Goal: Information Seeking & Learning: Find specific fact

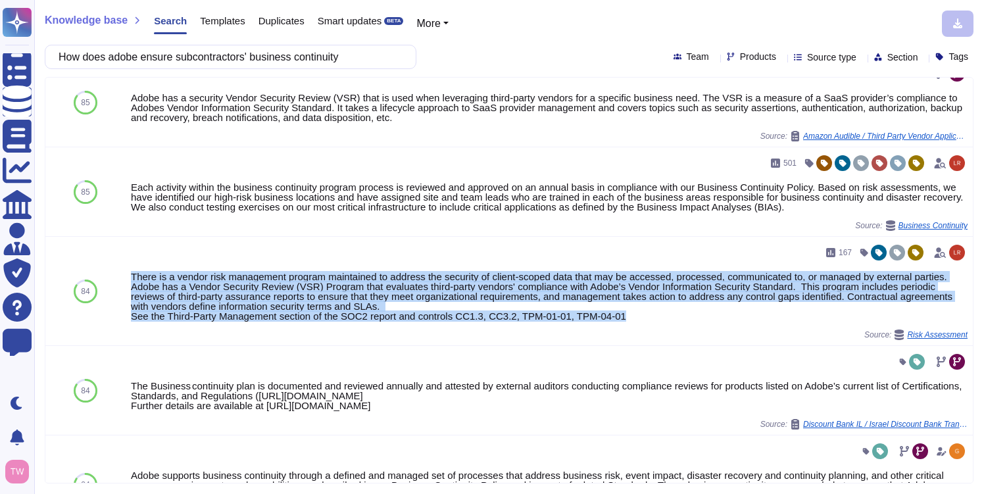
scroll to position [199, 0]
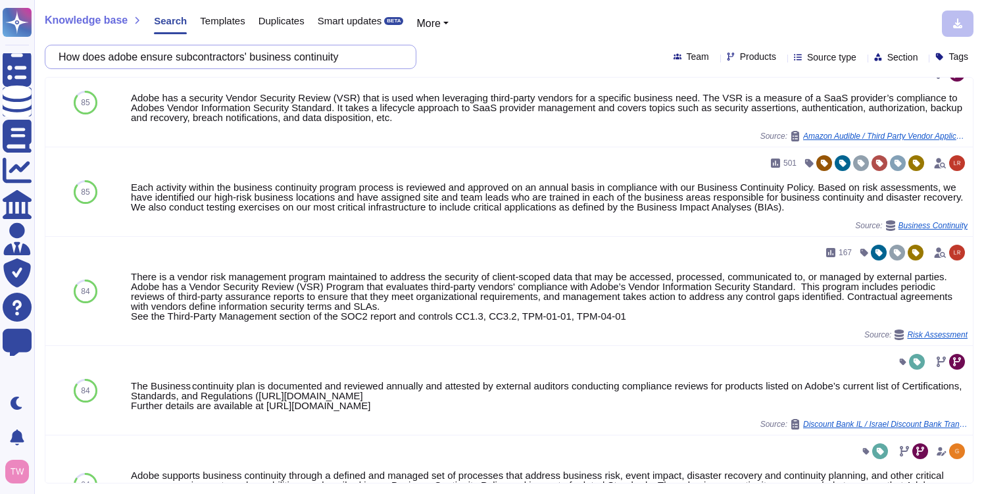
drag, startPoint x: 361, startPoint y: 57, endPoint x: 68, endPoint y: 49, distance: 292.9
click at [68, 49] on input "How does adobe ensure subcontractors' business continuity" at bounding box center [227, 56] width 351 height 23
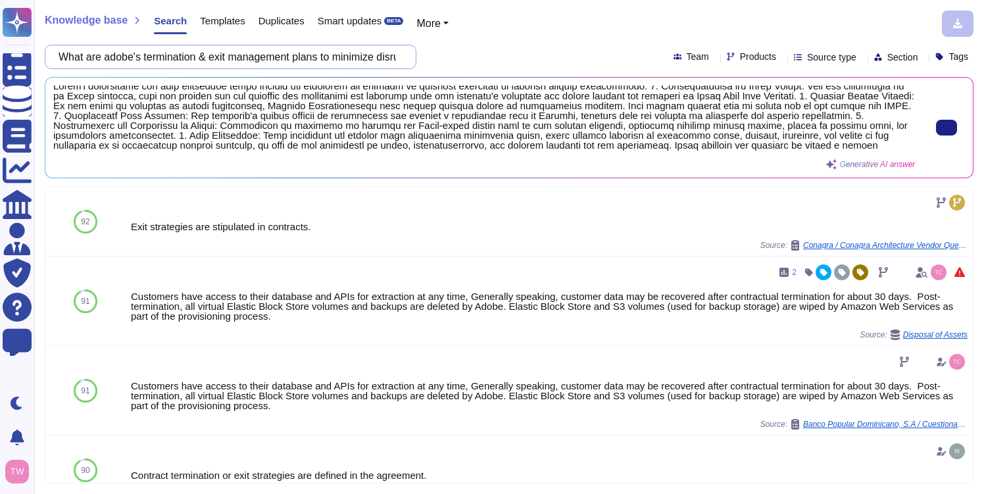
scroll to position [0, 0]
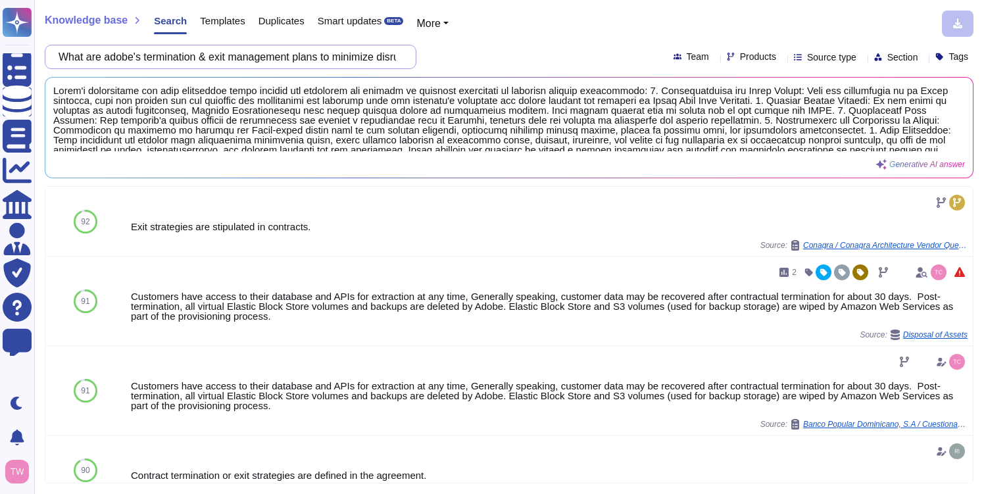
click at [359, 52] on input "What are adobe's termination & exit management plans to minimize disruption to …" at bounding box center [227, 56] width 351 height 23
click at [271, 59] on input "What are adobe's termination & exit management plans to minimize disruption to …" at bounding box center [227, 56] width 351 height 23
drag, startPoint x: 339, startPoint y: 58, endPoint x: 488, endPoint y: 64, distance: 149.5
click at [488, 64] on div "What are adobe's termination & exit management plans to minimize disruption to …" at bounding box center [509, 57] width 929 height 24
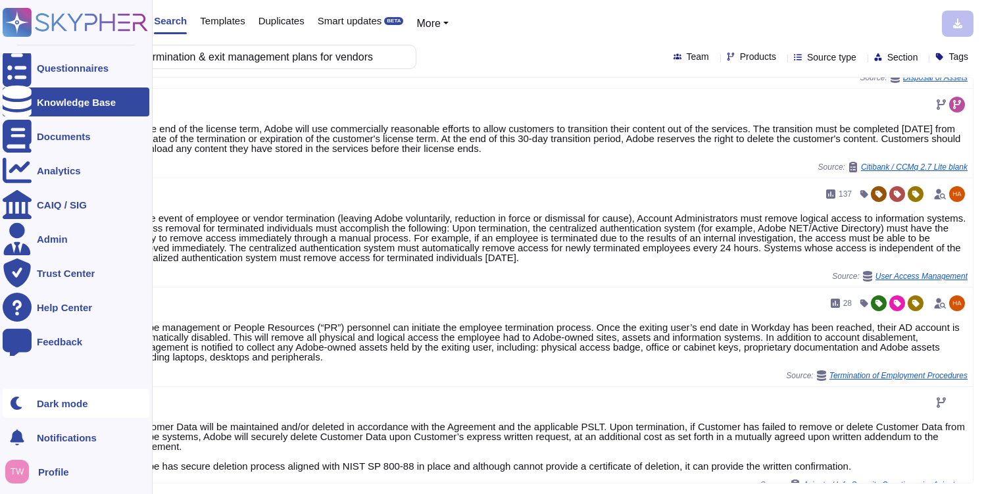
scroll to position [694, 0]
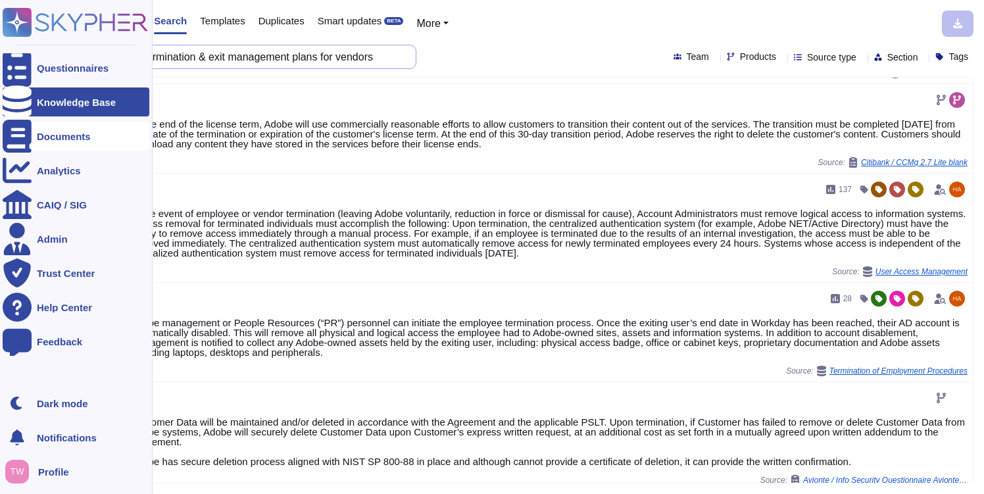
click at [203, 54] on input "What are adobe's termination & exit management plans for vendors" at bounding box center [227, 56] width 351 height 23
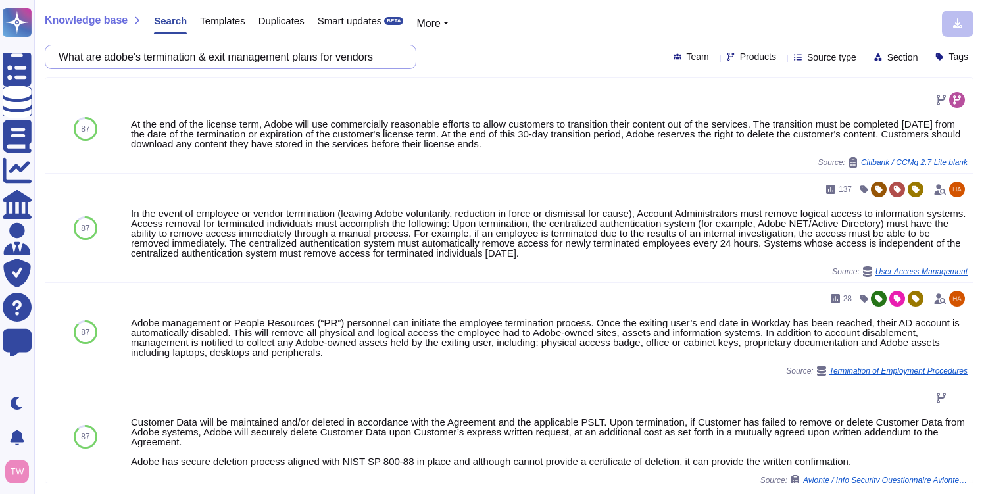
click at [203, 54] on input "What are adobe's termination & exit management plans for vendors" at bounding box center [227, 56] width 351 height 23
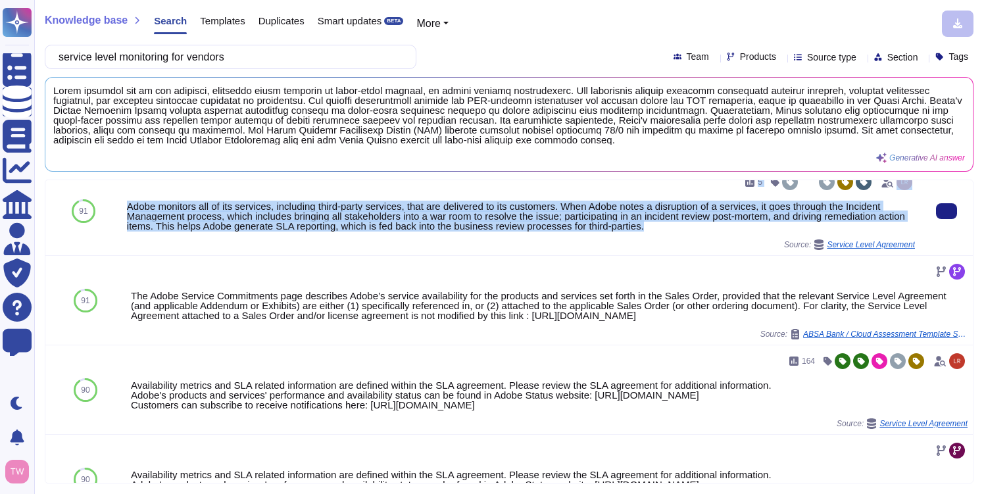
scroll to position [0, 0]
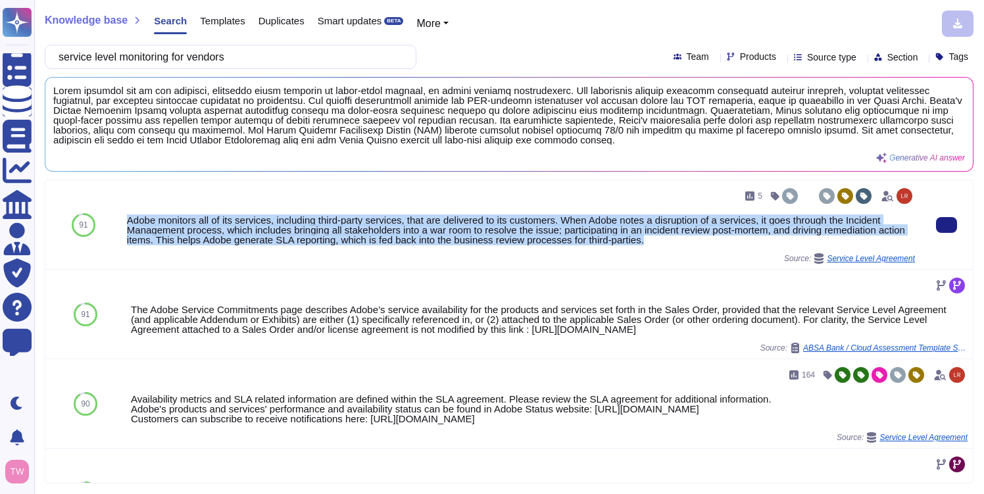
drag, startPoint x: 701, startPoint y: 226, endPoint x: 125, endPoint y: 214, distance: 575.9
click at [125, 214] on div "5 Adobe monitors all of its services, including third-party services, that are …" at bounding box center [521, 224] width 799 height 89
copy div "Adobe monitors all of its services, including third-party services, that are de…"
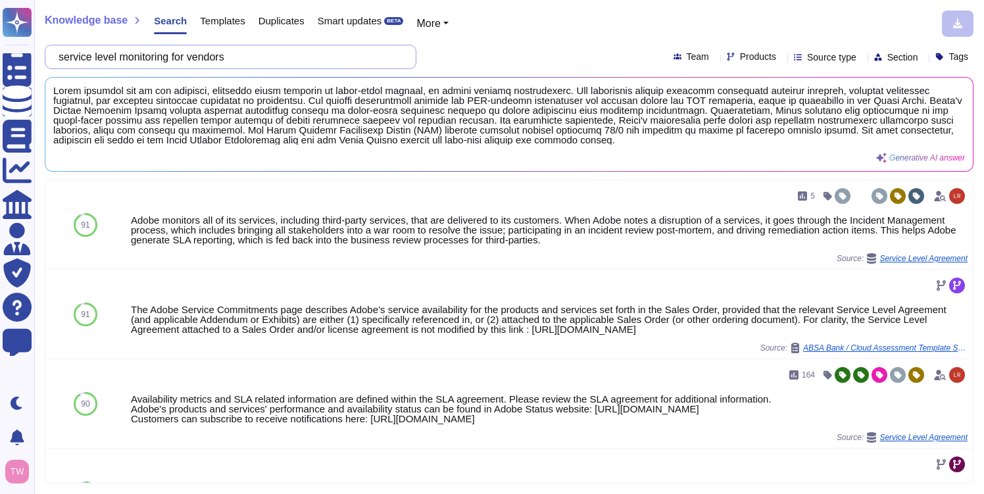
click at [252, 55] on input "service level monitoring for vendors" at bounding box center [227, 56] width 351 height 23
drag, startPoint x: 252, startPoint y: 55, endPoint x: 42, endPoint y: 41, distance: 210.3
click at [42, 41] on div "Knowledge base Search Templates Duplicates Smart updates BETA More service leve…" at bounding box center [509, 247] width 950 height 494
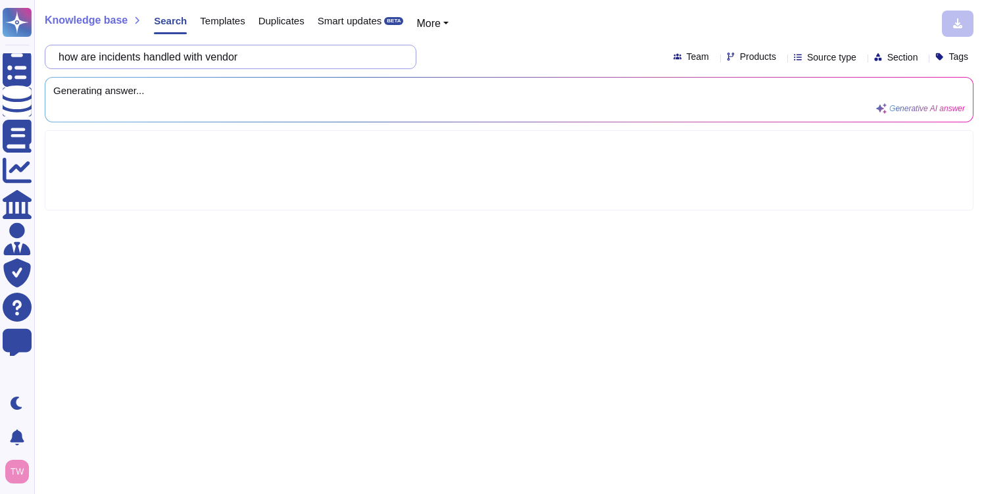
type input "how are incidents handled with vendors"
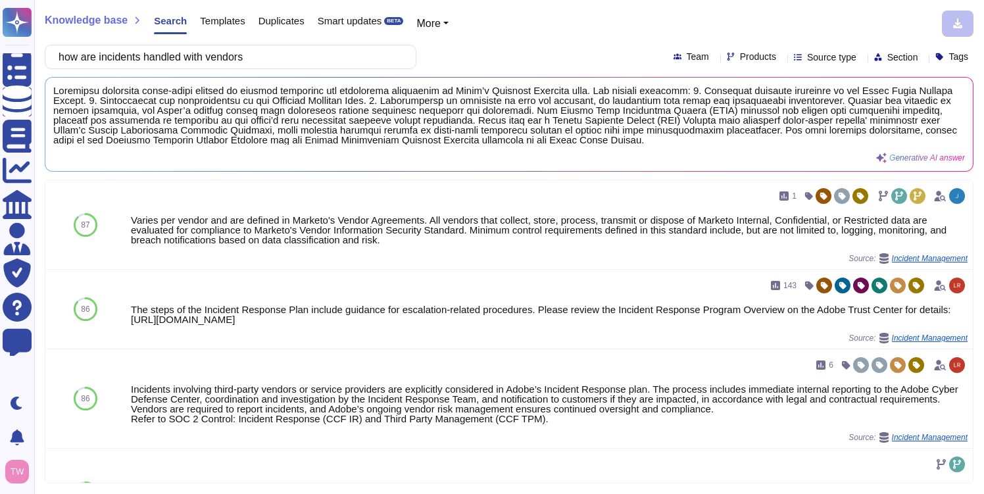
drag, startPoint x: 549, startPoint y: 110, endPoint x: 341, endPoint y: 68, distance: 212.0
click at [341, 68] on div "Knowledge base Search Templates Duplicates Smart updates BETA More how are inci…" at bounding box center [509, 247] width 950 height 494
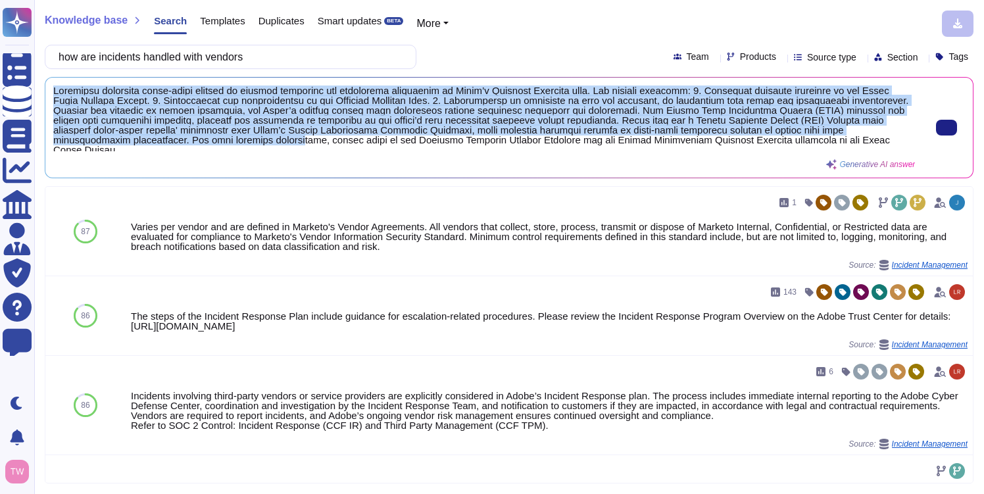
scroll to position [4, 0]
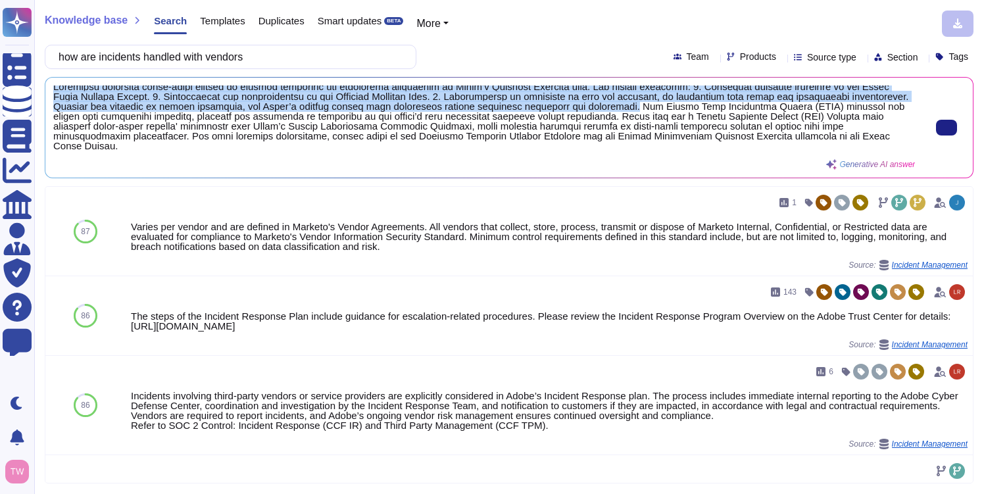
drag, startPoint x: 51, startPoint y: 88, endPoint x: 720, endPoint y: 110, distance: 668.9
click at [720, 110] on div "Generative AI answer" at bounding box center [509, 128] width 928 height 100
copy span "Incidents involving third-party vendors or service providers are explicitly con…"
